Goal: Check status

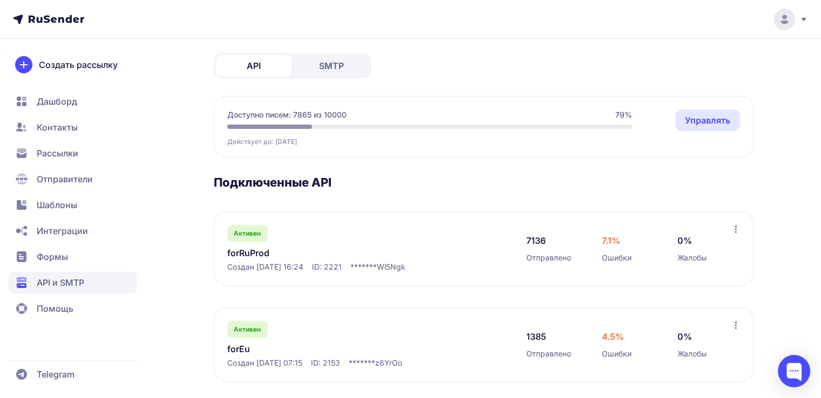
scroll to position [49, 0]
click at [249, 253] on link "forRuProd" at bounding box center [337, 252] width 221 height 13
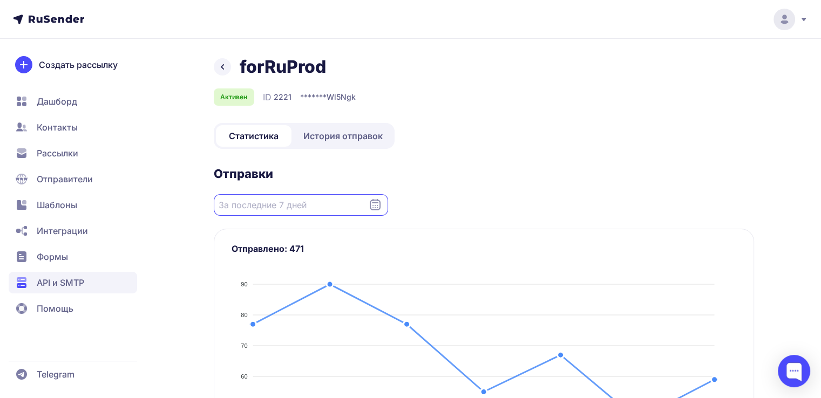
click at [373, 195] on input "Datepicker input" at bounding box center [301, 205] width 174 height 22
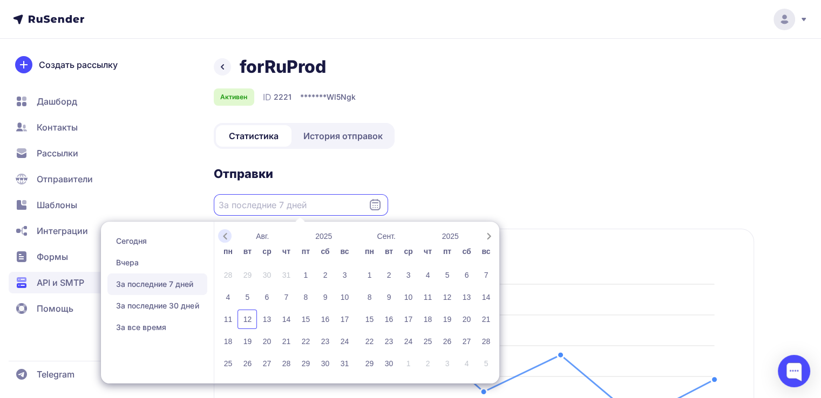
click at [222, 236] on icon "Previous month" at bounding box center [225, 236] width 11 height 11
click at [245, 275] on div "1" at bounding box center [246, 274] width 19 height 19
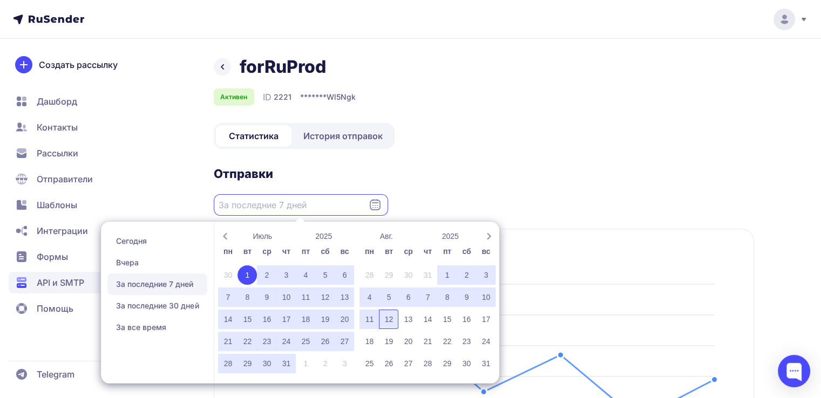
click at [394, 318] on div "12" at bounding box center [388, 319] width 19 height 19
type input "[DATE] - [DATE]"
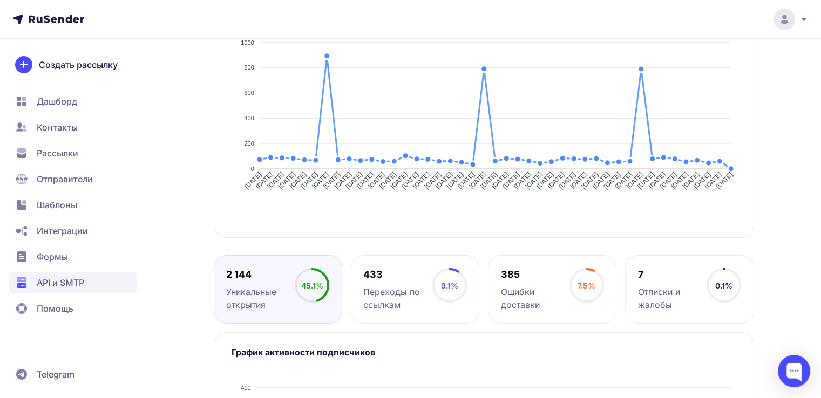
scroll to position [245, 0]
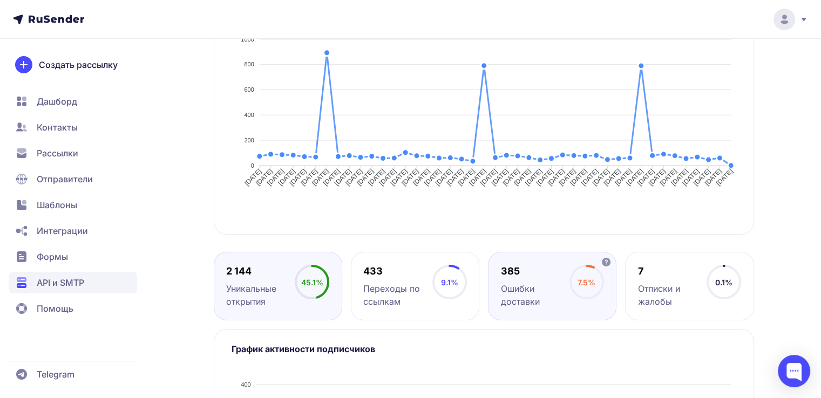
click at [534, 275] on div "385" at bounding box center [535, 271] width 69 height 13
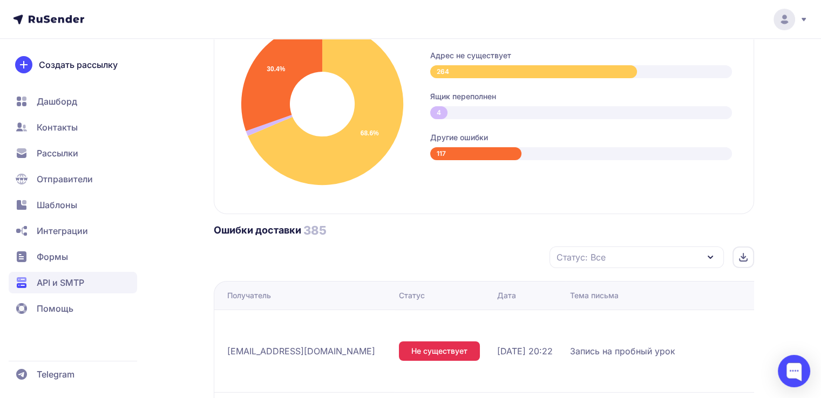
scroll to position [595, 0]
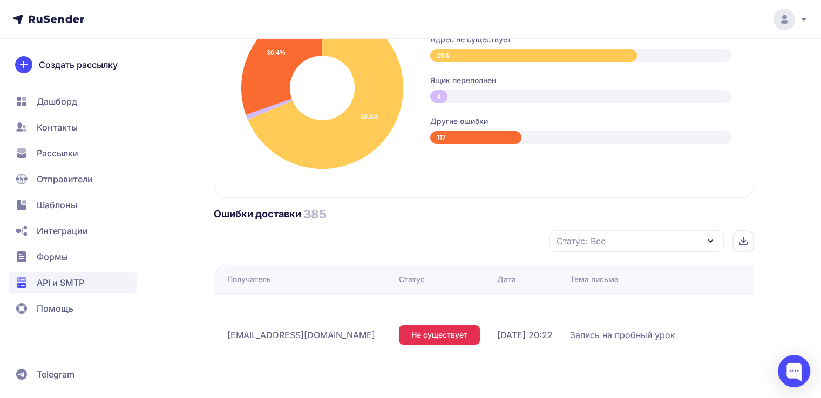
click at [703, 238] on div "Статус: Все" at bounding box center [636, 241] width 174 height 22
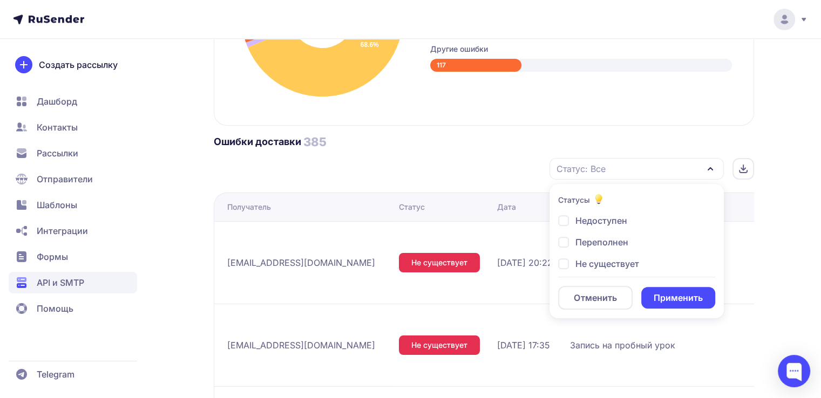
scroll to position [670, 0]
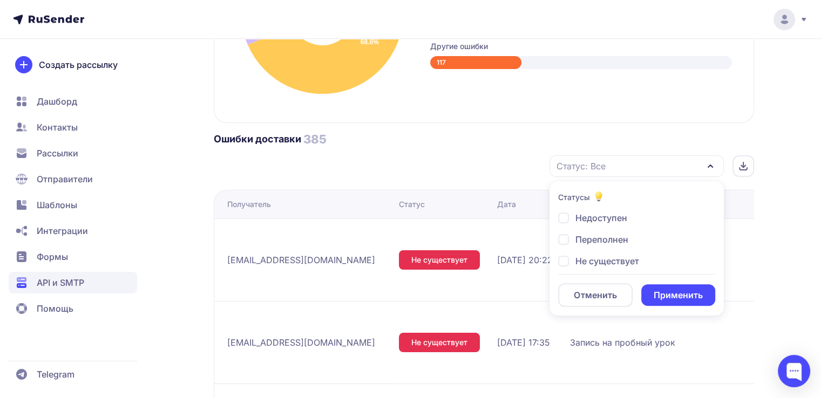
click at [502, 152] on div "Ошибки доставки 385 Статус: Все Статусы Недоступен Переполнен Не существует Отм…" at bounding box center [484, 154] width 540 height 45
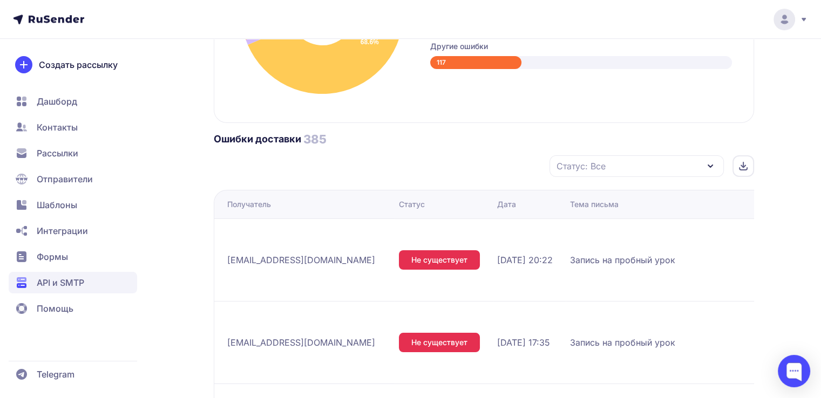
click at [748, 161] on div at bounding box center [743, 166] width 22 height 22
click at [598, 156] on div "Статус: Все" at bounding box center [636, 166] width 174 height 22
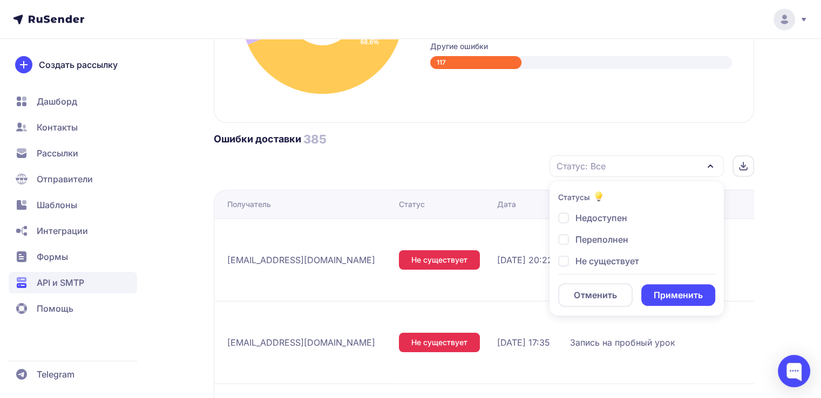
click at [454, 162] on div "Статус: Все Статусы Недоступен Переполнен Не существует Отменить Применить" at bounding box center [484, 166] width 540 height 22
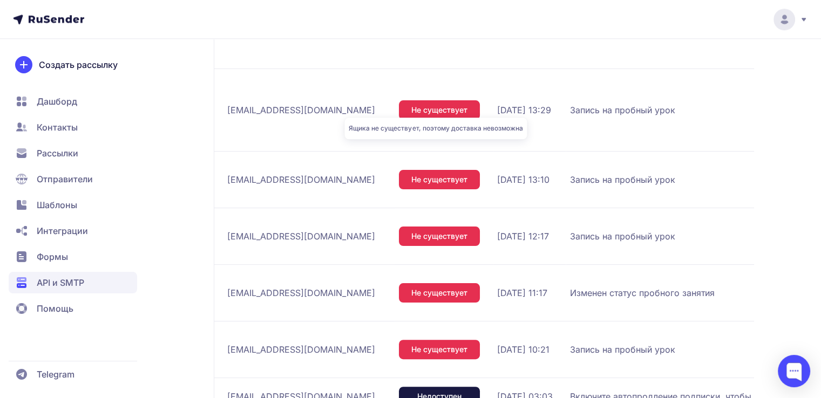
scroll to position [1199, 0]
